Goal: Task Accomplishment & Management: Manage account settings

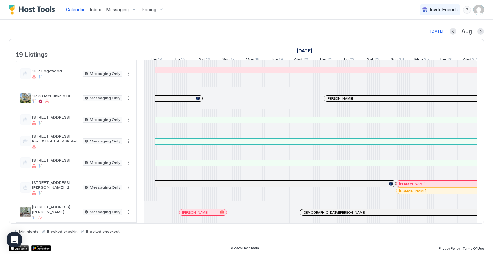
scroll to position [0, 362]
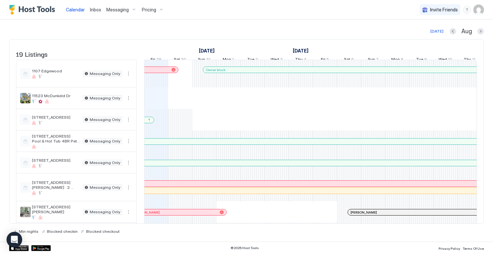
click at [75, 10] on span "Calendar" at bounding box center [75, 10] width 19 height 6
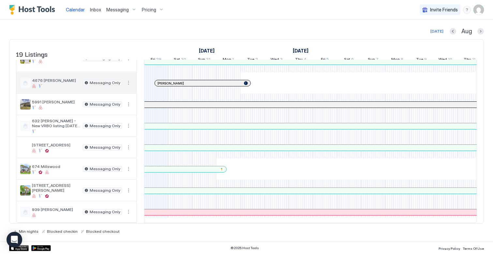
scroll to position [270, 0]
click at [482, 9] on img "User profile" at bounding box center [479, 10] width 10 height 10
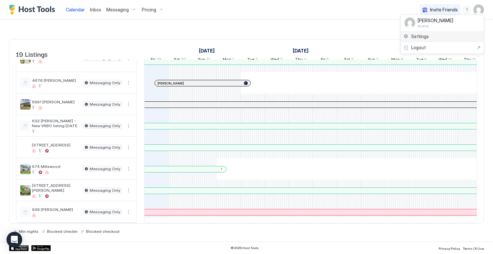
click at [421, 36] on span "Settings" at bounding box center [420, 37] width 18 height 6
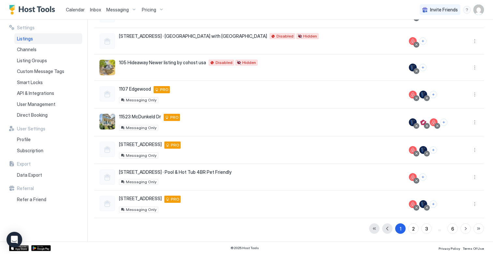
scroll to position [132, 0]
click at [415, 228] on div "2" at bounding box center [413, 228] width 3 height 7
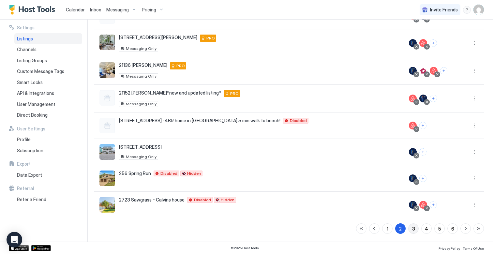
click at [415, 233] on button "3" at bounding box center [413, 228] width 10 height 10
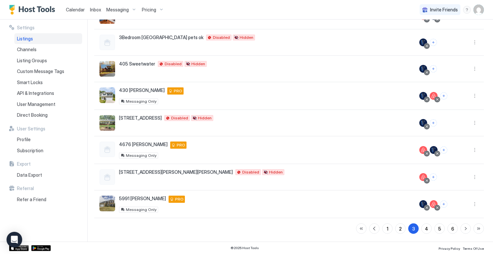
scroll to position [131, 0]
click at [428, 229] on div "4" at bounding box center [426, 228] width 3 height 7
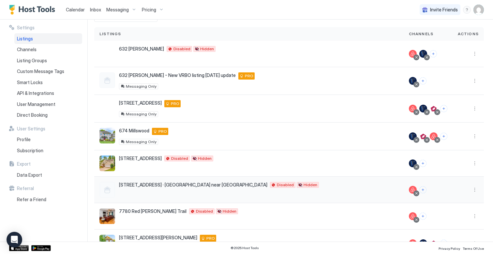
scroll to position [0, 0]
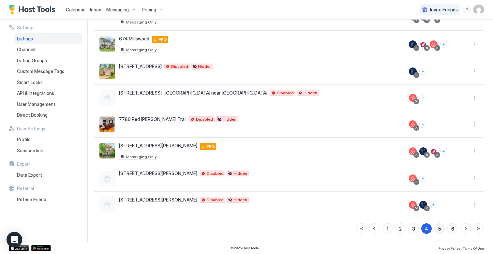
click at [438, 229] on div "5" at bounding box center [439, 228] width 3 height 7
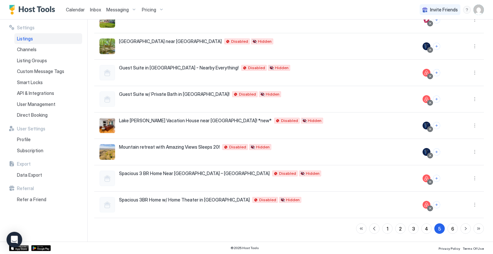
scroll to position [129, 0]
click at [454, 230] on button "6" at bounding box center [453, 228] width 10 height 10
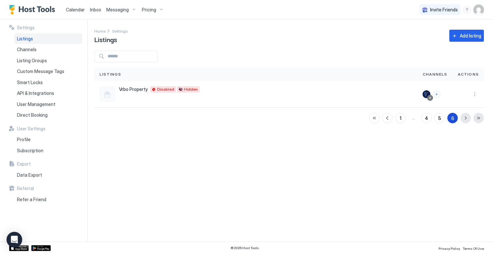
scroll to position [0, 0]
click at [459, 36] on button "Add listing" at bounding box center [467, 36] width 35 height 12
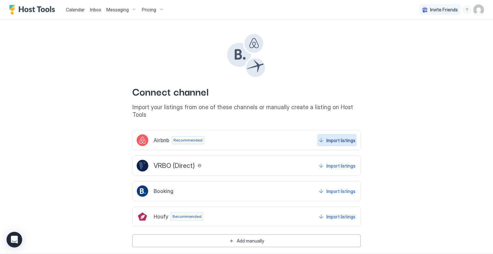
click at [324, 134] on button "Import listings" at bounding box center [337, 140] width 39 height 12
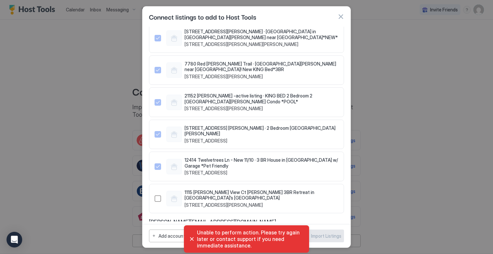
scroll to position [1023, 0]
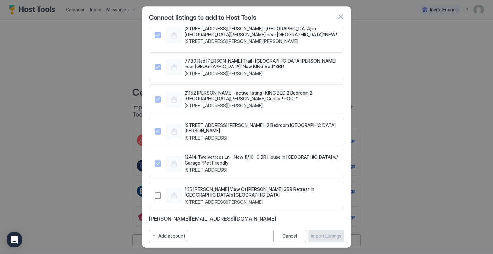
click at [159, 192] on div "1498684897120830968" at bounding box center [158, 195] width 7 height 7
click at [316, 237] on div "Import Listings" at bounding box center [326, 236] width 30 height 7
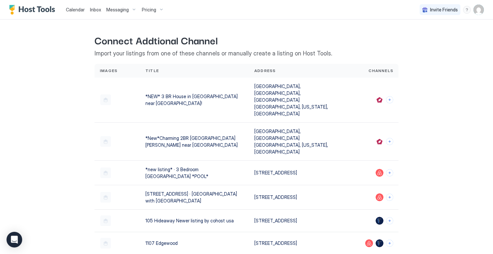
click at [75, 10] on span "Calendar" at bounding box center [75, 10] width 19 height 6
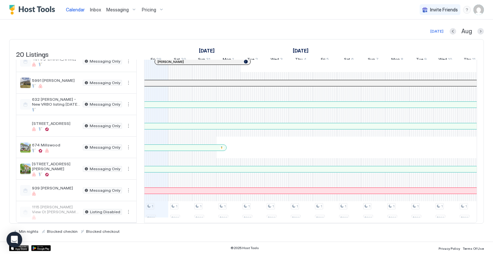
scroll to position [291, 0]
click at [129, 210] on button "More options" at bounding box center [129, 212] width 8 height 8
click at [121, 193] on span "Listing Settings" at bounding box center [117, 192] width 29 height 5
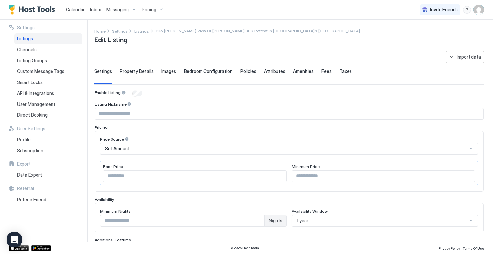
click at [135, 72] on span "Property Details" at bounding box center [137, 72] width 34 height 6
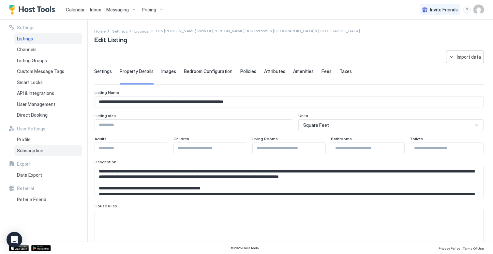
click at [30, 149] on span "Subscription" at bounding box center [30, 151] width 26 height 6
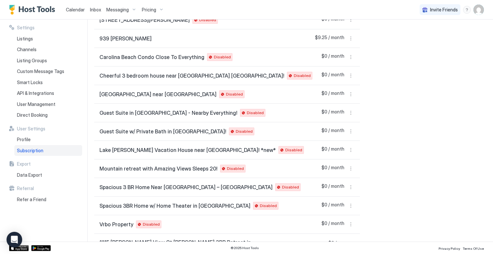
scroll to position [836, 0]
click at [349, 240] on button "More options" at bounding box center [351, 244] width 8 height 8
click at [343, 214] on span "Enable Listing" at bounding box center [338, 212] width 26 height 5
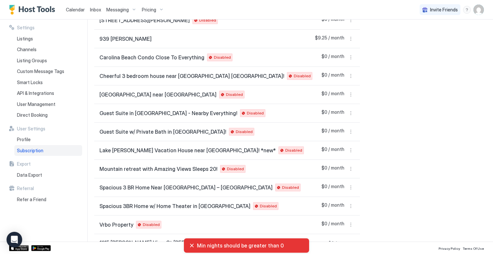
click at [70, 11] on span "Calendar" at bounding box center [75, 10] width 19 height 6
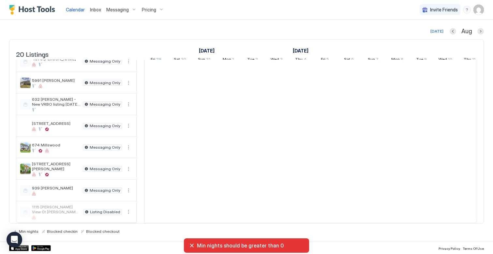
scroll to position [273, 0]
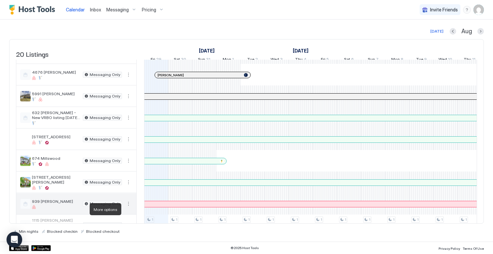
click at [128, 208] on button "More options" at bounding box center [129, 204] width 8 height 8
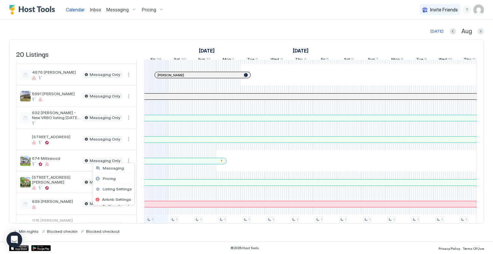
click at [142, 51] on div at bounding box center [246, 127] width 493 height 254
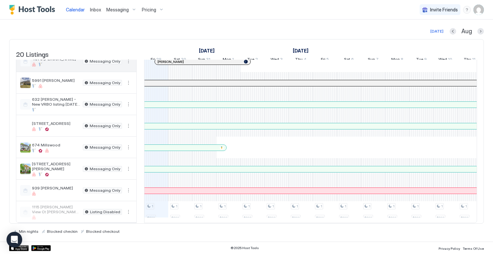
scroll to position [291, 0]
click at [128, 212] on button "More options" at bounding box center [129, 212] width 8 height 8
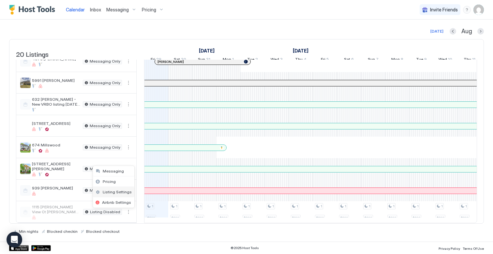
click at [119, 193] on span "Listing Settings" at bounding box center [117, 192] width 29 height 5
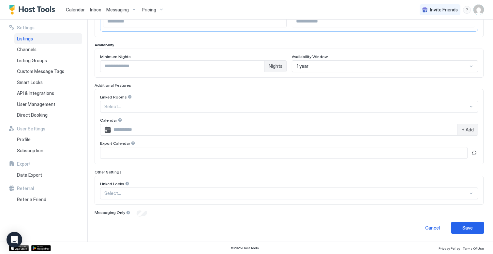
scroll to position [154, 0]
click at [136, 217] on div "**********" at bounding box center [289, 65] width 390 height 338
click at [464, 228] on div "Save" at bounding box center [468, 228] width 10 height 7
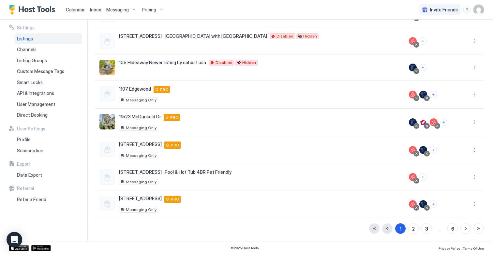
click at [72, 10] on span "Calendar" at bounding box center [75, 10] width 19 height 6
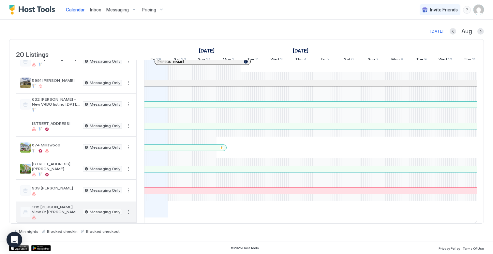
scroll to position [291, 0]
click at [128, 211] on button "More options" at bounding box center [129, 212] width 8 height 8
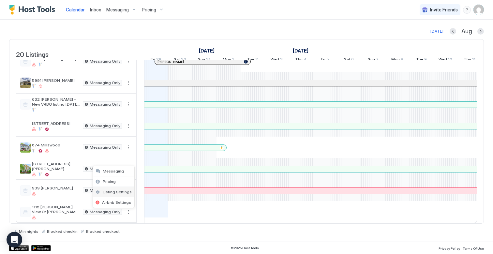
click at [121, 192] on span "Listing Settings" at bounding box center [117, 192] width 29 height 5
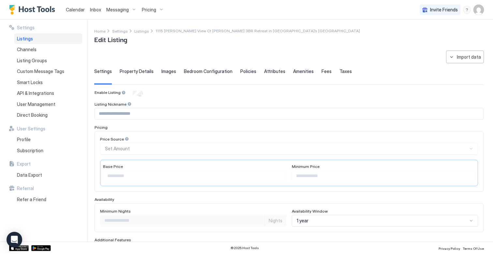
click at [39, 8] on img "Host Tools Logo" at bounding box center [33, 10] width 49 height 10
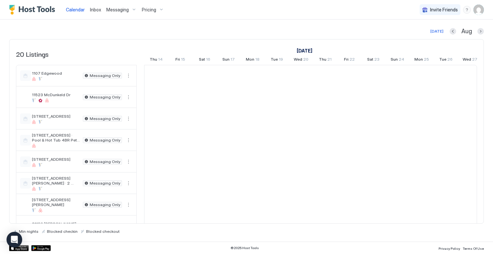
scroll to position [0, 362]
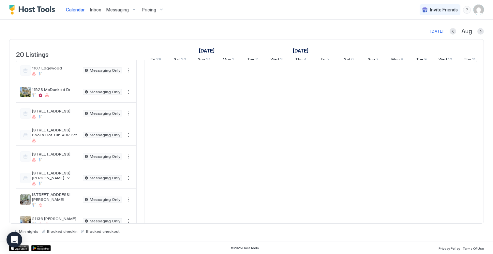
click at [482, 7] on img "User profile" at bounding box center [479, 10] width 10 height 10
click at [440, 34] on div "Settings" at bounding box center [442, 36] width 83 height 11
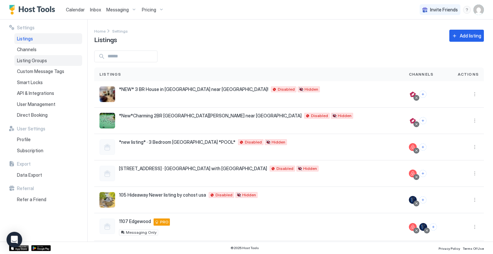
click at [38, 60] on span "Listing Groups" at bounding box center [32, 61] width 30 height 6
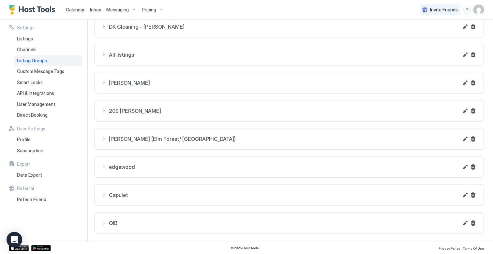
scroll to position [63, 0]
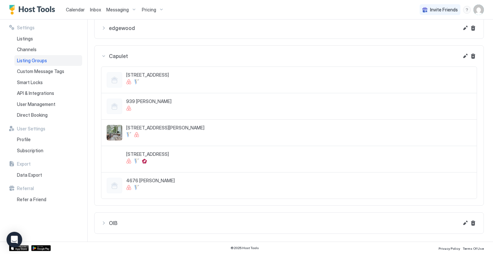
scroll to position [202, 0]
click at [465, 55] on button "Edit" at bounding box center [466, 56] width 8 height 8
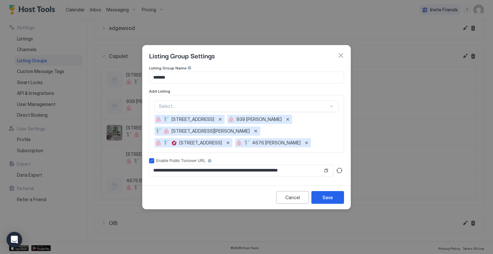
click at [174, 109] on div "Select..." at bounding box center [247, 106] width 184 height 12
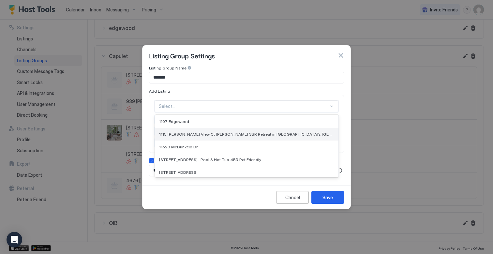
click at [186, 135] on span "1115 [PERSON_NAME] View Ct [PERSON_NAME] 3BR Retreat in [GEOGRAPHIC_DATA]’s [GE…" at bounding box center [246, 134] width 174 height 5
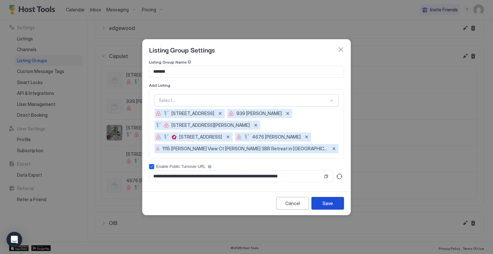
click at [325, 200] on div "Save" at bounding box center [328, 203] width 10 height 7
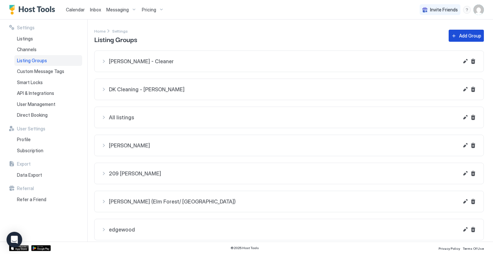
click at [465, 35] on div "Add Group" at bounding box center [470, 35] width 22 height 7
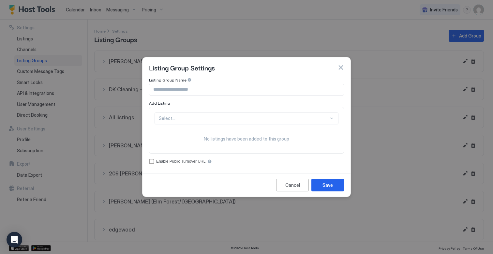
click at [225, 92] on input "Input Field" at bounding box center [246, 89] width 194 height 11
click at [226, 121] on div "Select..." at bounding box center [247, 119] width 184 height 12
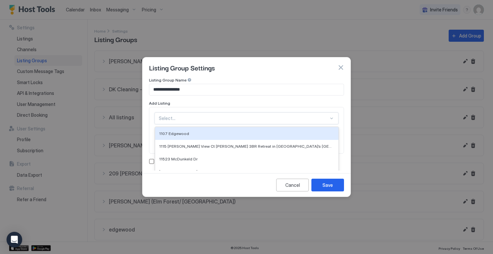
scroll to position [19, 0]
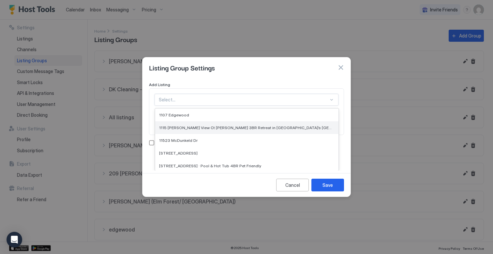
click at [194, 130] on div "1115 [PERSON_NAME] View Ct [PERSON_NAME] 3BR Retreat in [GEOGRAPHIC_DATA]’s [GE…" at bounding box center [246, 127] width 183 height 13
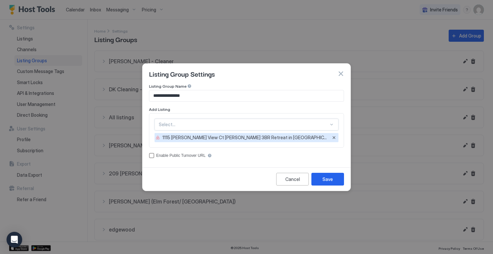
scroll to position [0, 0]
click at [169, 97] on input "**********" at bounding box center [246, 95] width 194 height 11
type input "**********"
click at [269, 138] on span "1115 [PERSON_NAME] View Ct [PERSON_NAME] 3BR Retreat in [GEOGRAPHIC_DATA]’s [GE…" at bounding box center [245, 138] width 166 height 6
click at [331, 180] on div "Save" at bounding box center [328, 179] width 10 height 7
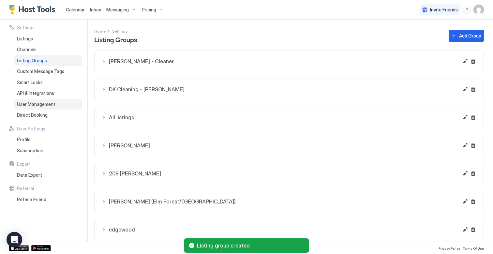
click at [42, 103] on span "User Management" at bounding box center [36, 104] width 38 height 6
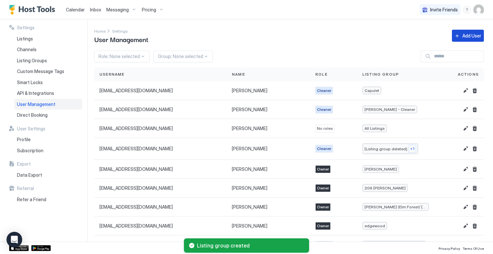
click at [472, 36] on div "Add User" at bounding box center [472, 35] width 19 height 7
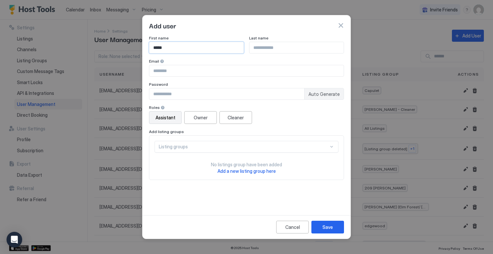
type input "*****"
type input "***"
paste input "**********"
type input "**********"
click at [319, 95] on span "Auto Generate" at bounding box center [324, 94] width 31 height 6
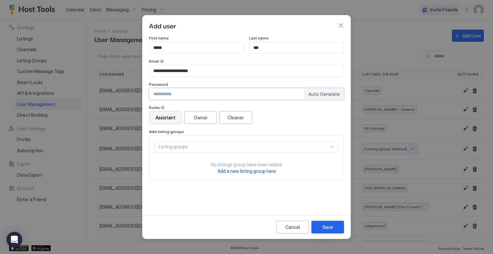
type input "********"
click at [235, 92] on input "********" at bounding box center [226, 93] width 155 height 11
click at [200, 119] on div "Owner" at bounding box center [201, 117] width 14 height 7
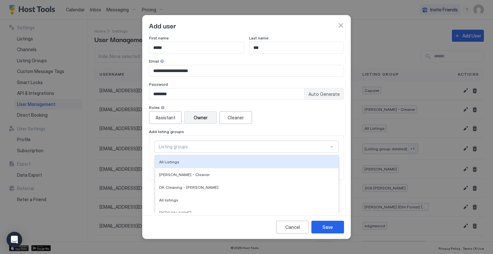
click at [191, 144] on div "All Listings, 1 of 11. 11 results available. Use Up and Down to choose options,…" at bounding box center [247, 147] width 184 height 12
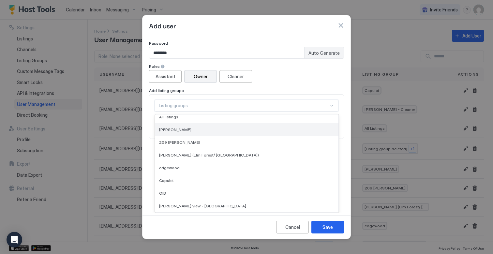
scroll to position [42, 0]
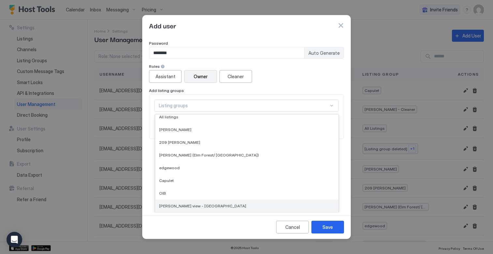
click at [173, 207] on span "[PERSON_NAME] view - [GEOGRAPHIC_DATA]" at bounding box center [202, 206] width 87 height 5
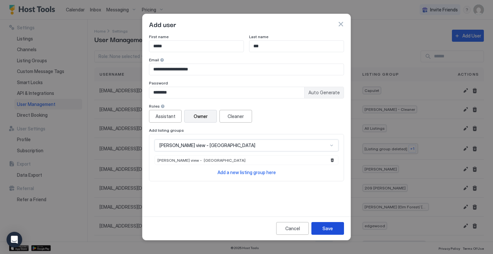
click at [330, 228] on div "Save" at bounding box center [328, 228] width 10 height 7
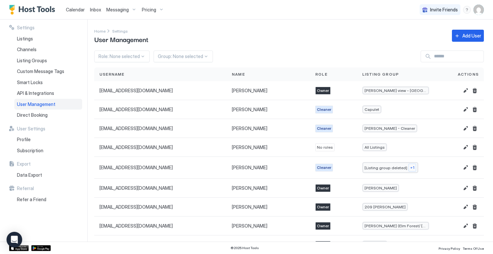
click at [112, 11] on span "Messaging" at bounding box center [117, 10] width 23 height 6
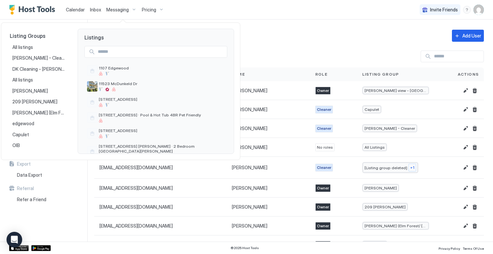
click at [46, 9] on div at bounding box center [246, 127] width 493 height 254
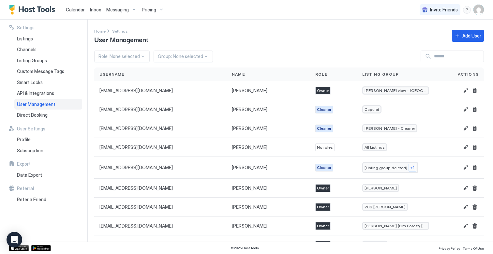
click at [45, 9] on img "Host Tools Logo" at bounding box center [33, 10] width 49 height 10
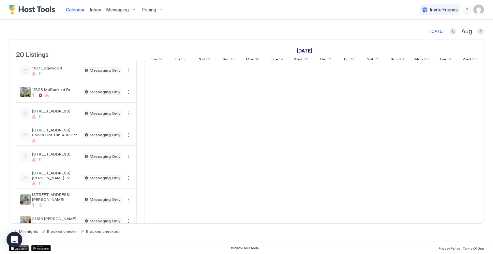
scroll to position [0, 362]
click at [120, 8] on span "Messaging" at bounding box center [117, 10] width 23 height 6
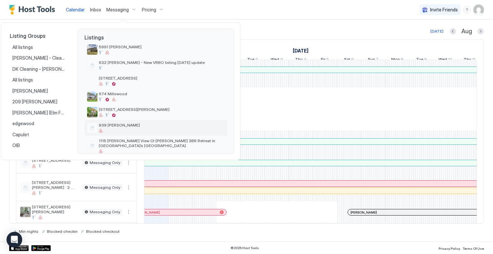
scroll to position [234, 0]
click at [115, 139] on span "1115 [PERSON_NAME] View Ct [PERSON_NAME] 3BR Retreat in [GEOGRAPHIC_DATA]’s [GE…" at bounding box center [162, 144] width 126 height 10
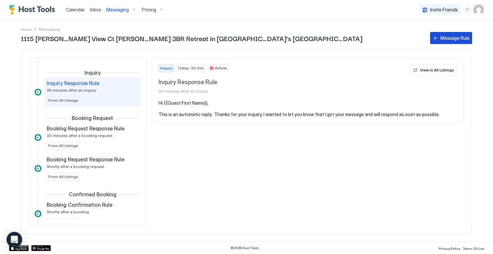
click at [443, 38] on div "Message Rule" at bounding box center [455, 38] width 29 height 7
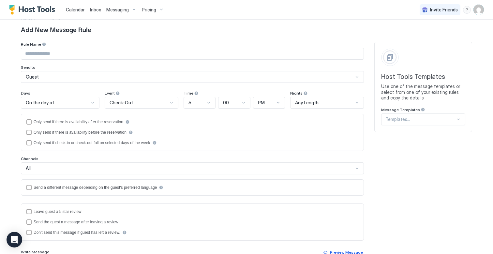
scroll to position [13, 0]
click at [64, 56] on input "Input Field" at bounding box center [192, 53] width 343 height 11
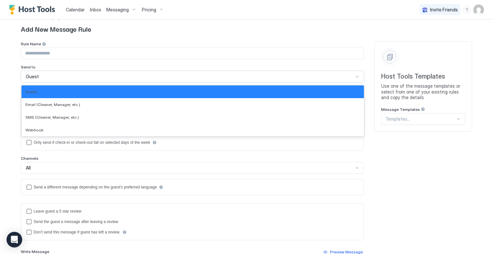
click at [63, 73] on div "Guest" at bounding box center [192, 77] width 343 height 12
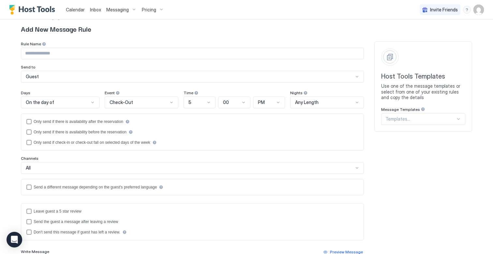
click at [67, 48] on div "Send to" at bounding box center [192, 44] width 343 height 6
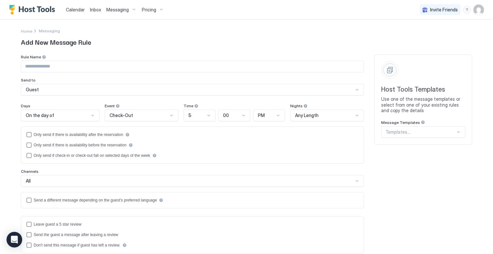
scroll to position [0, 0]
click at [43, 30] on span "Messaging" at bounding box center [49, 30] width 21 height 5
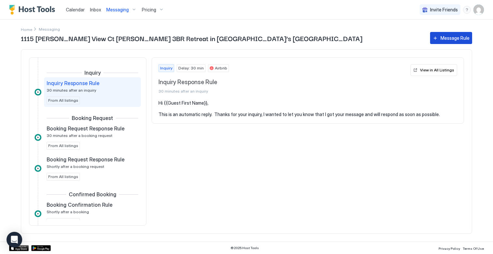
click at [437, 38] on button "Message Rule" at bounding box center [451, 38] width 42 height 12
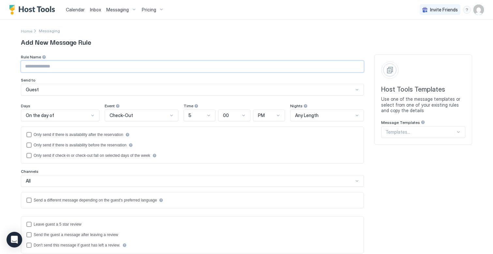
click at [345, 67] on input "Input Field" at bounding box center [192, 66] width 343 height 11
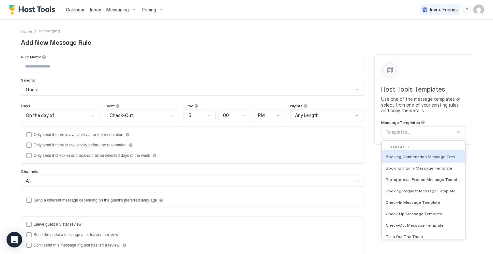
click at [458, 134] on div at bounding box center [458, 132] width 5 height 5
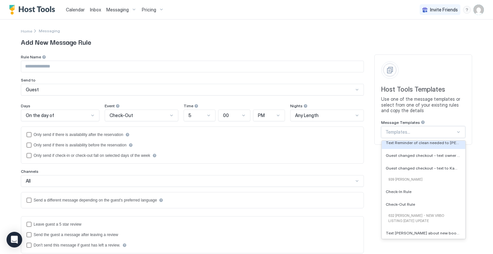
scroll to position [647, 0]
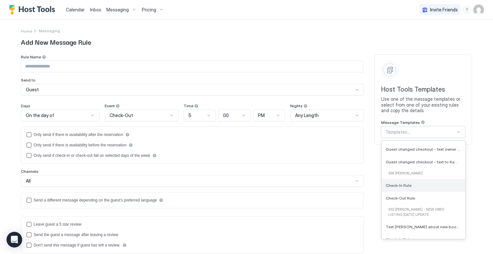
click at [402, 185] on span "Check-In Rule" at bounding box center [399, 185] width 26 height 5
type input "**********"
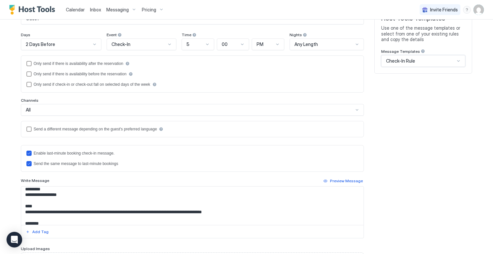
scroll to position [38, 0]
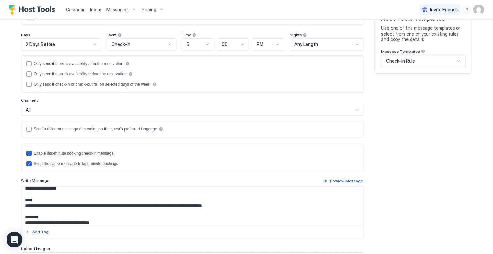
click at [120, 204] on textarea "Input Field" at bounding box center [192, 206] width 343 height 38
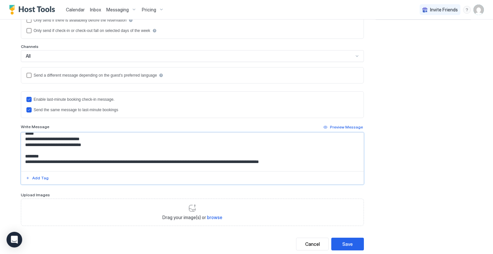
scroll to position [93, 0]
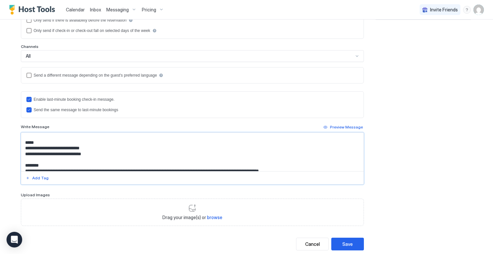
drag, startPoint x: 100, startPoint y: 144, endPoint x: 68, endPoint y: 143, distance: 32.6
click at [68, 143] on textarea "Input Field" at bounding box center [192, 152] width 343 height 38
drag, startPoint x: 102, startPoint y: 149, endPoint x: 69, endPoint y: 149, distance: 33.3
click at [69, 149] on textarea "Input Field" at bounding box center [192, 152] width 343 height 38
click at [112, 142] on textarea "Input Field" at bounding box center [192, 152] width 343 height 38
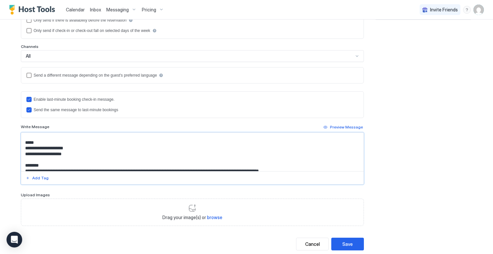
click at [103, 145] on textarea "Input Field" at bounding box center [192, 152] width 343 height 38
click at [37, 178] on div "Add Tag" at bounding box center [40, 178] width 16 height 6
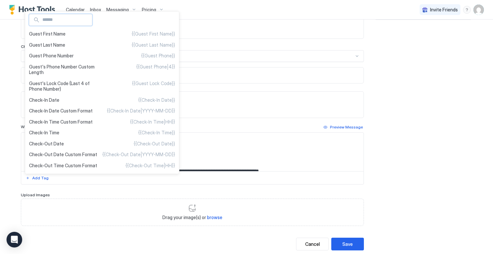
scroll to position [0, 0]
click at [223, 128] on div at bounding box center [246, 127] width 493 height 254
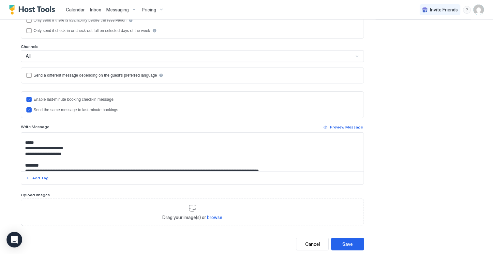
click at [74, 146] on textarea "Input Field" at bounding box center [192, 152] width 343 height 38
paste textarea "**********"
click at [77, 149] on textarea "Input Field" at bounding box center [192, 152] width 343 height 38
paste textarea "**********"
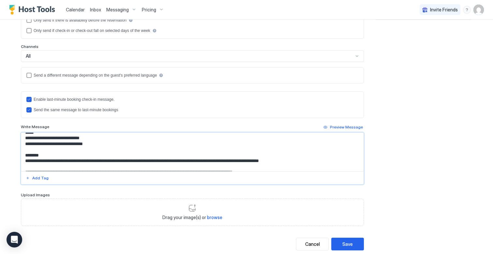
click at [189, 158] on textarea "Input Field" at bounding box center [192, 152] width 343 height 38
click at [220, 157] on textarea "Input Field" at bounding box center [192, 152] width 343 height 38
drag, startPoint x: 119, startPoint y: 158, endPoint x: 98, endPoint y: 157, distance: 21.3
click at [98, 157] on textarea "Input Field" at bounding box center [192, 152] width 343 height 38
click at [183, 156] on textarea "Input Field" at bounding box center [192, 152] width 343 height 38
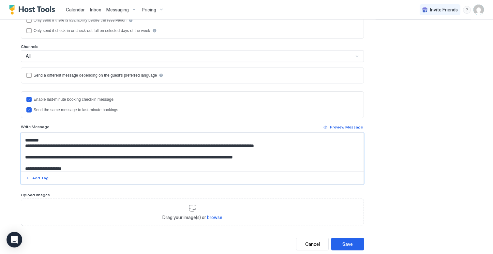
scroll to position [125, 0]
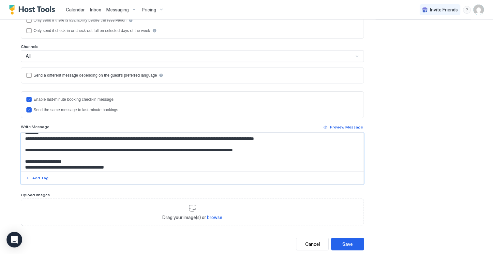
drag, startPoint x: 272, startPoint y: 148, endPoint x: 23, endPoint y: 146, distance: 249.6
click at [23, 146] on textarea "Input Field" at bounding box center [192, 152] width 343 height 38
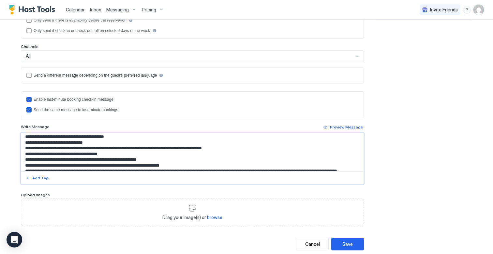
scroll to position [152, 0]
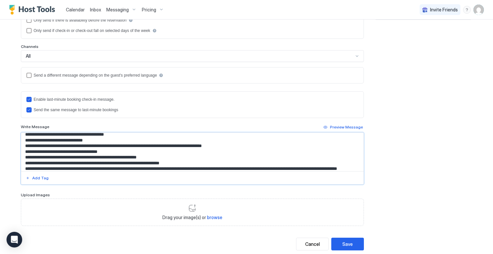
click at [53, 160] on textarea "Input Field" at bounding box center [192, 152] width 343 height 38
click at [94, 158] on textarea "Input Field" at bounding box center [192, 152] width 343 height 38
drag, startPoint x: 188, startPoint y: 158, endPoint x: 27, endPoint y: 159, distance: 160.8
click at [27, 159] on textarea "Input Field" at bounding box center [192, 152] width 343 height 38
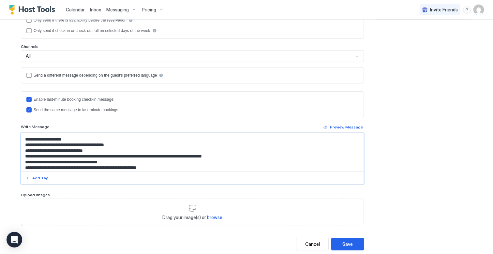
scroll to position [140, 0]
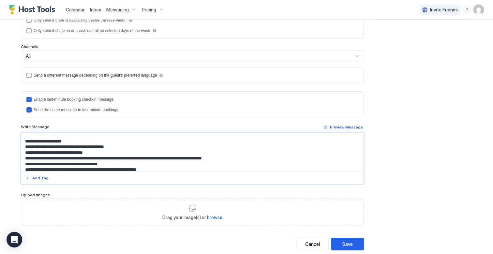
click at [41, 144] on textarea "Input Field" at bounding box center [192, 152] width 343 height 38
click at [143, 151] on textarea "Input Field" at bounding box center [192, 152] width 343 height 38
drag, startPoint x: 141, startPoint y: 141, endPoint x: 80, endPoint y: 141, distance: 61.0
click at [80, 141] on textarea "Input Field" at bounding box center [192, 152] width 343 height 38
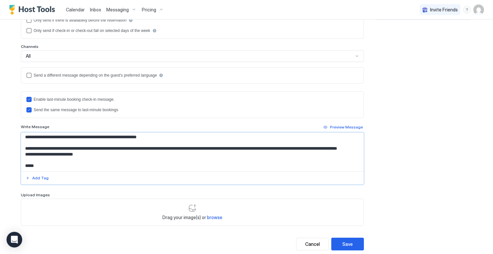
scroll to position [172, 0]
drag, startPoint x: 87, startPoint y: 156, endPoint x: 23, endPoint y: 155, distance: 64.9
click at [23, 155] on textarea "Input Field" at bounding box center [192, 152] width 343 height 38
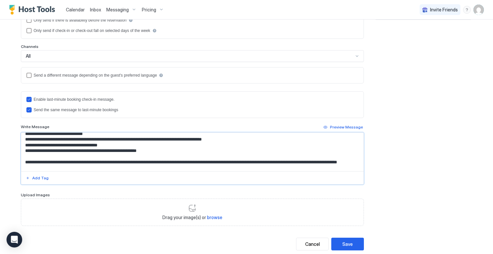
scroll to position [158, 0]
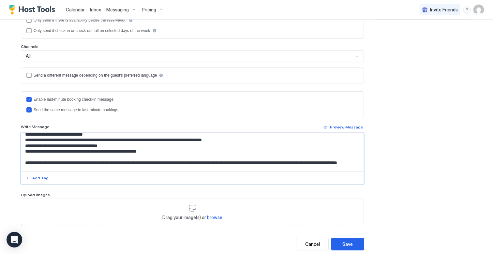
click at [160, 146] on textarea "Input Field" at bounding box center [192, 152] width 343 height 38
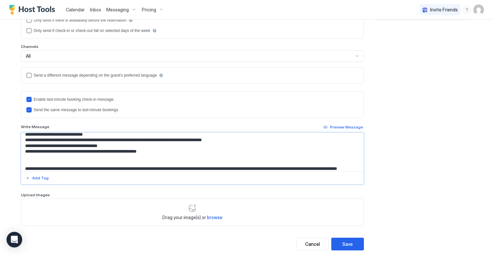
paste textarea "**********"
drag, startPoint x: 88, startPoint y: 152, endPoint x: 91, endPoint y: 154, distance: 3.5
click at [91, 154] on textarea "Input Field" at bounding box center [192, 152] width 343 height 38
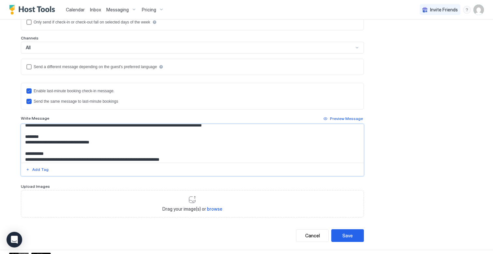
scroll to position [43, 0]
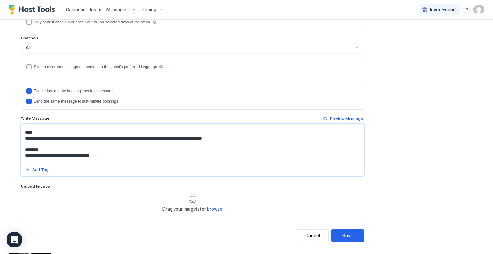
click at [115, 152] on textarea "Input Field" at bounding box center [192, 143] width 343 height 38
drag, startPoint x: 116, startPoint y: 153, endPoint x: 84, endPoint y: 153, distance: 32.0
click at [84, 153] on textarea "Input Field" at bounding box center [192, 143] width 343 height 38
paste textarea "**********"
click at [187, 153] on textarea "Input Field" at bounding box center [192, 143] width 343 height 38
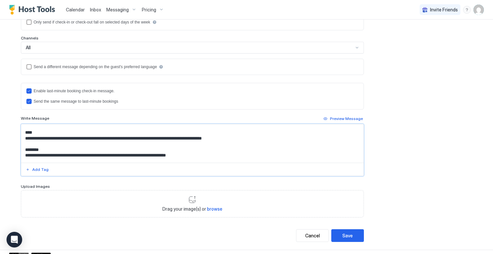
drag, startPoint x: 208, startPoint y: 152, endPoint x: 187, endPoint y: 151, distance: 21.3
click at [187, 151] on textarea "Input Field" at bounding box center [192, 143] width 343 height 38
click at [208, 153] on textarea "Input Field" at bounding box center [192, 143] width 343 height 38
click at [121, 138] on textarea "Input Field" at bounding box center [192, 143] width 343 height 38
drag, startPoint x: 121, startPoint y: 138, endPoint x: 100, endPoint y: 138, distance: 21.2
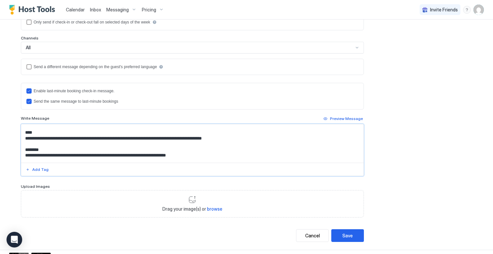
click at [100, 138] on textarea "Input Field" at bounding box center [192, 143] width 343 height 38
paste textarea "**********"
click at [100, 137] on textarea "Input Field" at bounding box center [192, 143] width 343 height 38
drag, startPoint x: 268, startPoint y: 137, endPoint x: 150, endPoint y: 135, distance: 117.8
click at [150, 135] on textarea "Input Field" at bounding box center [192, 143] width 343 height 38
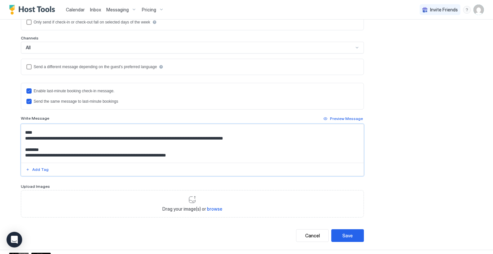
click at [171, 144] on textarea "Input Field" at bounding box center [192, 143] width 343 height 38
click at [172, 137] on textarea "Input Field" at bounding box center [192, 143] width 343 height 38
drag, startPoint x: 269, startPoint y: 139, endPoint x: 149, endPoint y: 137, distance: 120.1
click at [149, 137] on textarea "Input Field" at bounding box center [192, 143] width 343 height 38
click at [99, 137] on textarea "Input Field" at bounding box center [192, 143] width 343 height 38
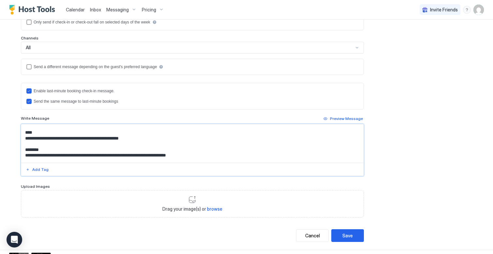
drag, startPoint x: 78, startPoint y: 136, endPoint x: 26, endPoint y: 138, distance: 51.6
click at [26, 138] on textarea "Input Field" at bounding box center [192, 143] width 343 height 38
click at [114, 138] on textarea "Input Field" at bounding box center [192, 143] width 343 height 38
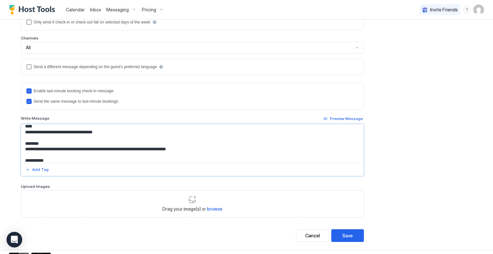
scroll to position [51, 0]
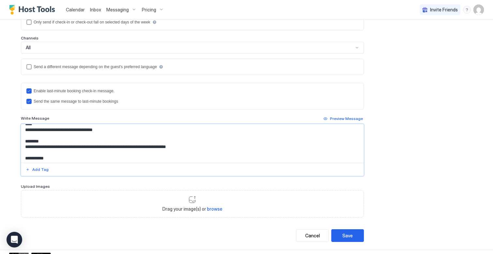
drag, startPoint x: 208, startPoint y: 146, endPoint x: 180, endPoint y: 146, distance: 28.4
click at [180, 146] on textarea "Input Field" at bounding box center [192, 143] width 343 height 38
click at [153, 146] on textarea "Input Field" at bounding box center [192, 143] width 343 height 38
drag, startPoint x: 207, startPoint y: 145, endPoint x: 130, endPoint y: 146, distance: 76.3
click at [130, 146] on textarea "Input Field" at bounding box center [192, 143] width 343 height 38
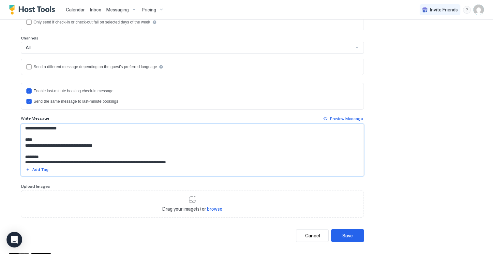
scroll to position [38, 0]
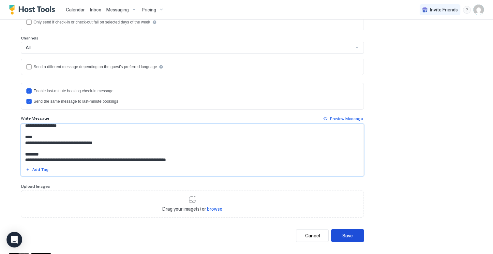
type textarea "**********"
click at [353, 235] on div "Save" at bounding box center [348, 235] width 10 height 7
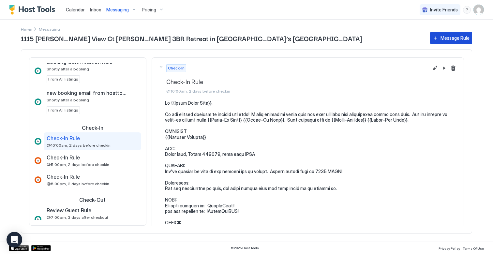
click at [443, 35] on div "Message Rule" at bounding box center [455, 38] width 29 height 7
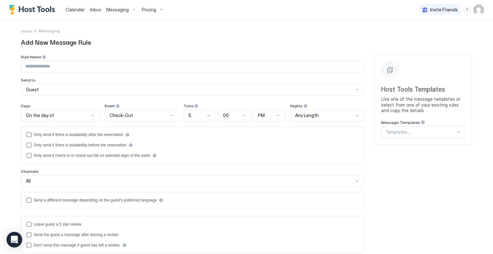
click at [406, 132] on div "Templates..." at bounding box center [421, 132] width 70 height 6
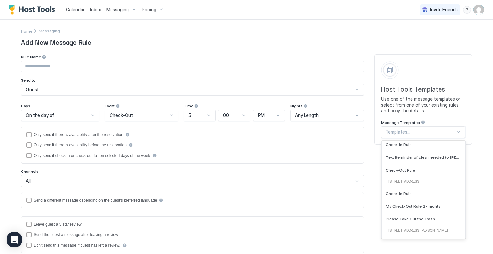
scroll to position [465, 0]
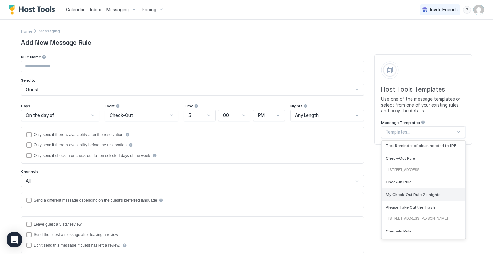
click at [405, 196] on span "My Check-Out Rule 2+ nights" at bounding box center [413, 194] width 55 height 5
type input "**********"
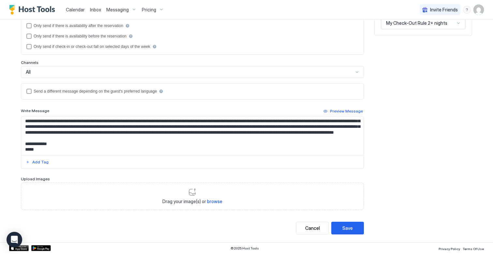
scroll to position [109, 0]
click at [356, 230] on button "Save" at bounding box center [347, 228] width 33 height 13
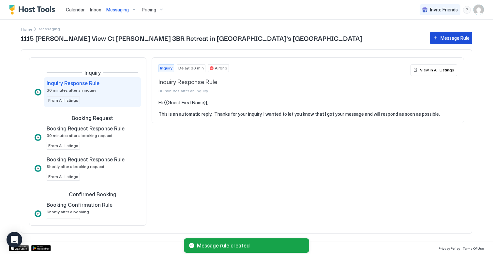
click at [458, 43] on button "Message Rule" at bounding box center [451, 38] width 42 height 12
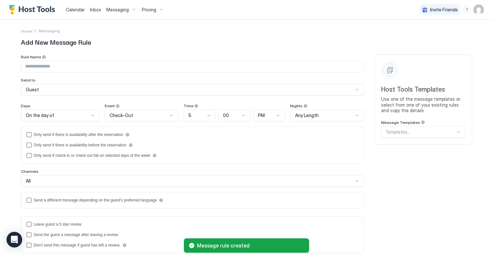
click at [415, 132] on div at bounding box center [421, 132] width 70 height 6
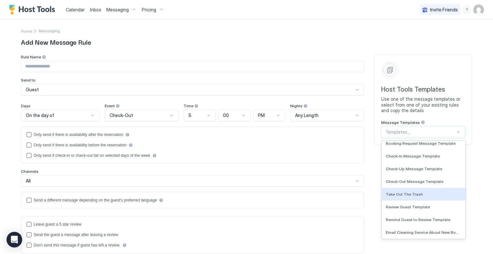
scroll to position [56, 0]
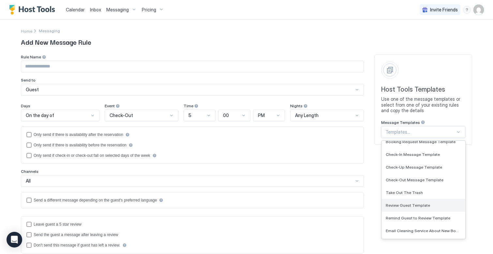
click at [405, 204] on span "Review Guest Template" at bounding box center [408, 205] width 44 height 5
type input "**********"
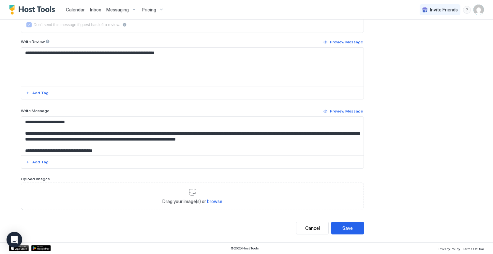
scroll to position [220, 0]
click at [354, 227] on button "Save" at bounding box center [347, 228] width 33 height 13
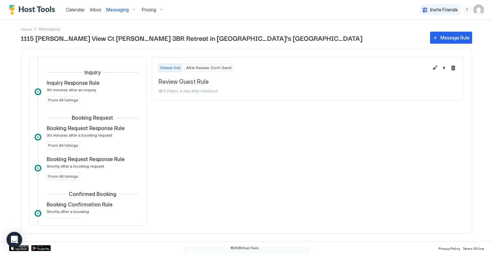
scroll to position [234, 0]
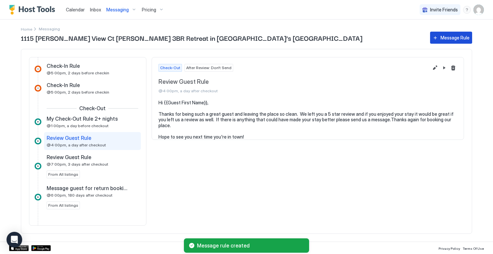
click at [454, 37] on div "Message Rule" at bounding box center [455, 37] width 29 height 7
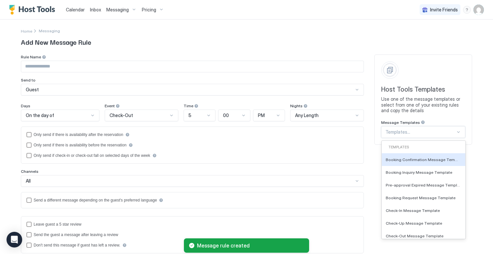
click at [407, 136] on div "Templates..." at bounding box center [423, 132] width 84 height 12
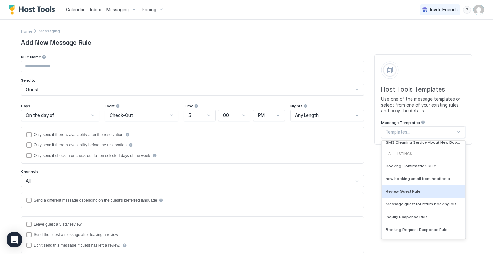
scroll to position [195, 0]
click at [399, 169] on div "Booking Confirmation Rule" at bounding box center [424, 166] width 84 height 13
type input "**********"
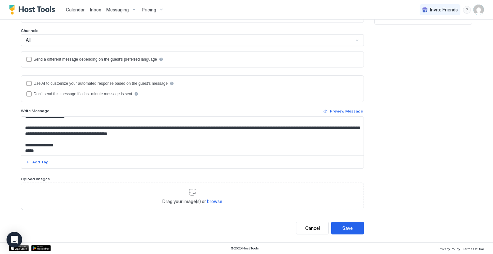
scroll to position [120, 0]
click at [343, 227] on div "Save" at bounding box center [348, 228] width 10 height 7
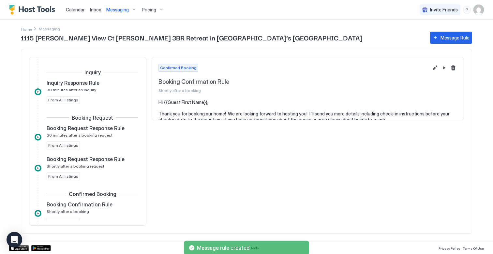
scroll to position [128, 0]
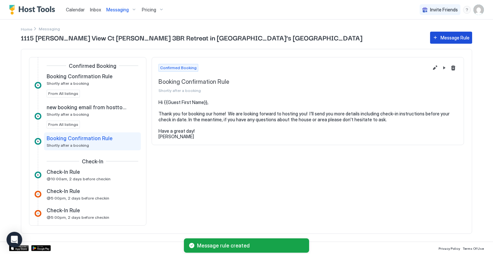
click at [453, 39] on div "Message Rule" at bounding box center [455, 37] width 29 height 7
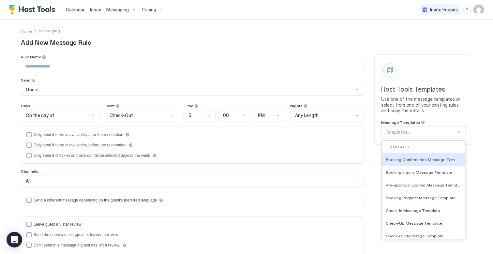
click at [418, 133] on div at bounding box center [421, 132] width 70 height 6
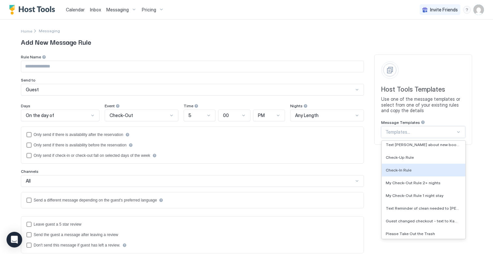
scroll to position [1761, 0]
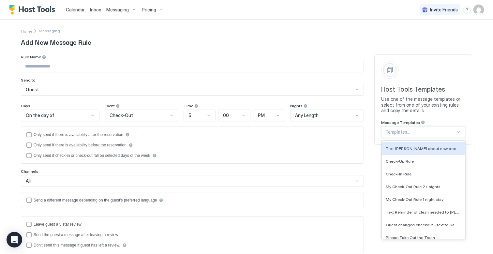
click at [478, 147] on div "Home Messaging Add New Message Rule Rule Name Send to Guest Days On the day of …" at bounding box center [247, 208] width 470 height 377
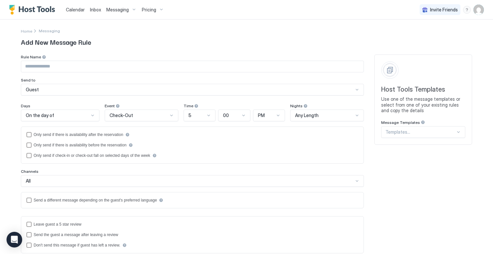
click at [127, 9] on span "Messaging" at bounding box center [117, 10] width 23 height 6
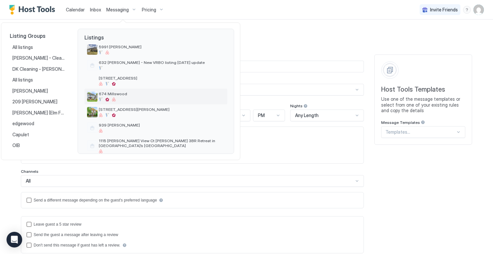
scroll to position [234, 0]
click at [117, 123] on span "939 [PERSON_NAME]" at bounding box center [162, 125] width 126 height 5
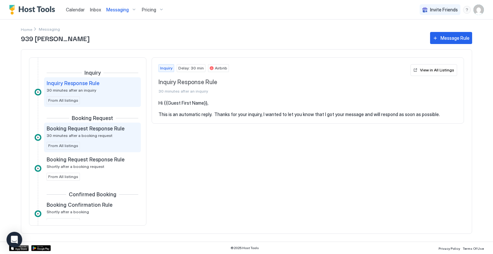
click at [101, 134] on span "30 minutes after a booking request" at bounding box center [80, 135] width 66 height 5
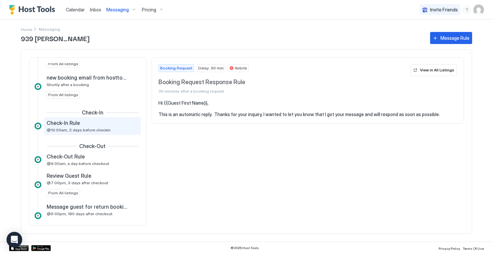
scroll to position [160, 0]
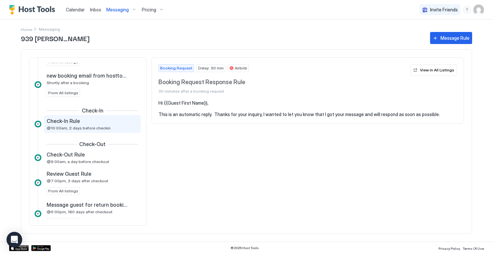
click at [92, 132] on div "Check-In Rule @10:00am, 2 days before checkin" at bounding box center [92, 124] width 97 height 18
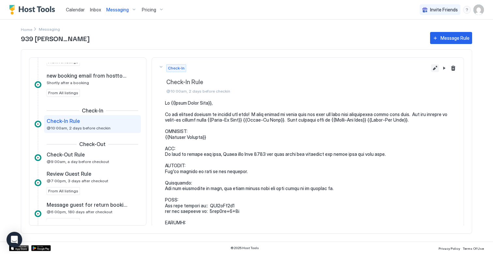
click at [435, 71] on button "Edit message rule" at bounding box center [435, 68] width 8 height 8
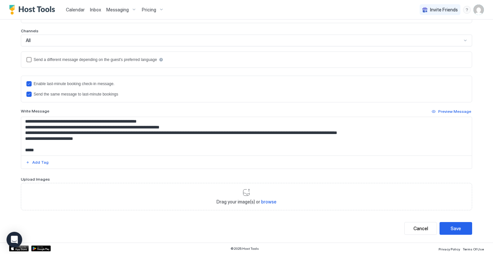
scroll to position [172, 0]
drag, startPoint x: 93, startPoint y: 140, endPoint x: 17, endPoint y: 137, distance: 76.1
click at [17, 137] on div "**********" at bounding box center [247, 61] width 470 height 364
click at [202, 129] on textarea "Input Field" at bounding box center [246, 136] width 451 height 38
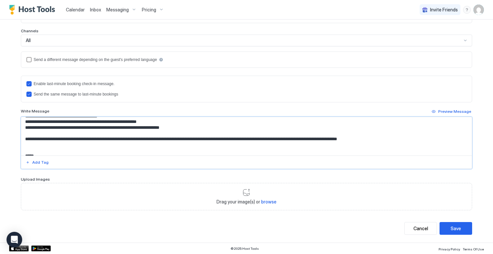
paste textarea "**********"
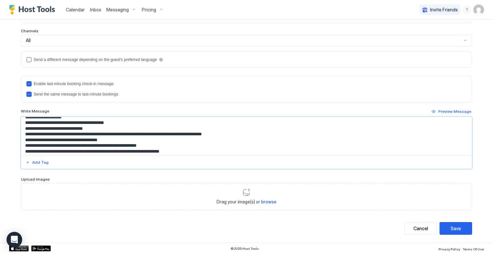
scroll to position [144, 0]
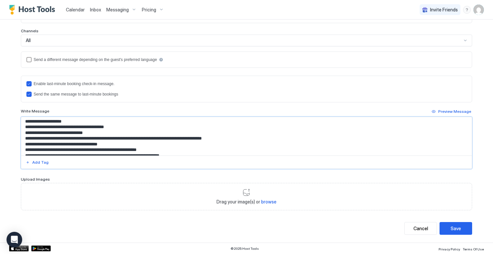
click at [42, 128] on textarea "Input Field" at bounding box center [246, 136] width 451 height 38
click at [137, 127] on textarea "Input Field" at bounding box center [246, 136] width 451 height 38
drag, startPoint x: 138, startPoint y: 128, endPoint x: 88, endPoint y: 126, distance: 50.0
click at [88, 126] on textarea "Input Field" at bounding box center [246, 136] width 451 height 38
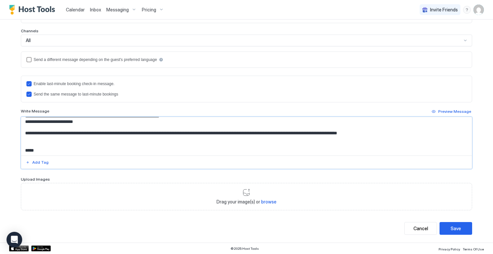
scroll to position [183, 0]
type textarea "**********"
click at [449, 227] on button "Save" at bounding box center [456, 228] width 33 height 13
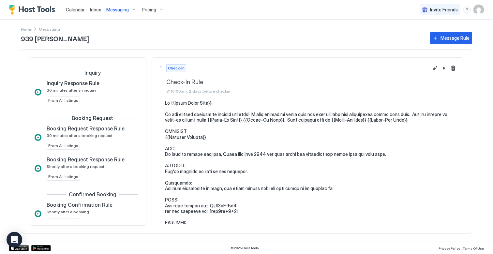
click at [126, 12] on div "Messaging" at bounding box center [122, 9] width 36 height 11
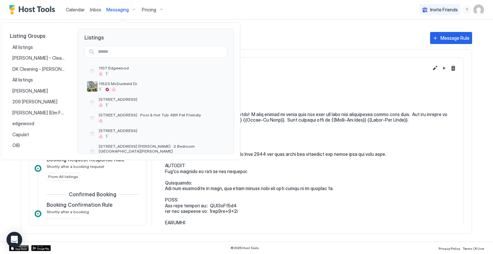
click at [270, 39] on div at bounding box center [246, 127] width 493 height 254
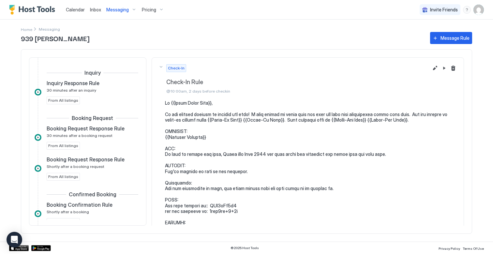
click at [44, 8] on img "Host Tools Logo" at bounding box center [33, 10] width 49 height 10
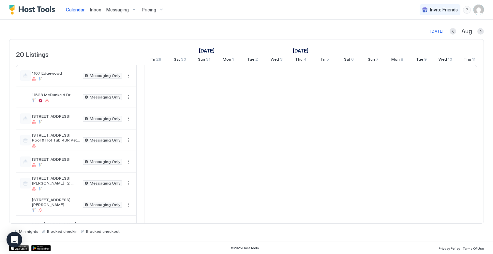
scroll to position [0, 362]
